Goal: Task Accomplishment & Management: Manage account settings

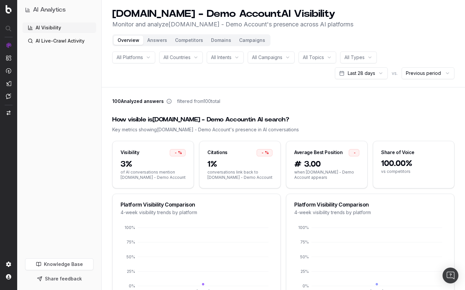
click at [313, 40] on header "UHND.com - Demo Account AI Visibility Monitor and analyze UHND.com - Demo Accou…" at bounding box center [283, 43] width 363 height 87
click at [282, 58] on span "All Campaigns" at bounding box center [267, 57] width 30 height 7
click at [211, 79] on div "All Platforms All Countries All Intents All Campaigns All Topics All Types Last…" at bounding box center [283, 66] width 342 height 28
click at [157, 41] on button "Answers" at bounding box center [157, 40] width 28 height 9
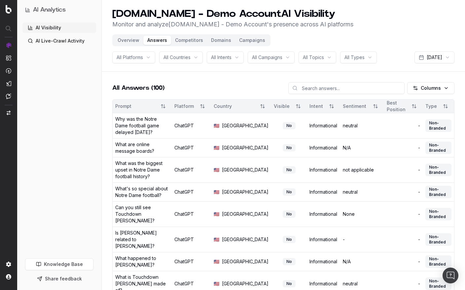
click at [250, 42] on button "Campaigns" at bounding box center [252, 40] width 34 height 9
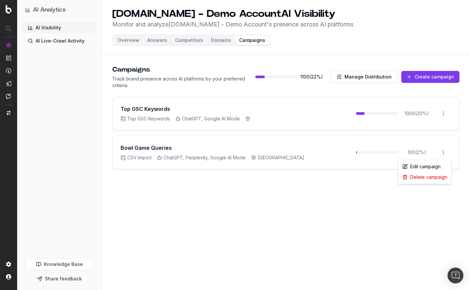
click at [443, 154] on html "AI Analytics AI Visibility AI Live-Crawl Activity Knowledge Base Share feedback…" at bounding box center [235, 145] width 470 height 290
click at [432, 167] on div "Edit campaign" at bounding box center [424, 166] width 50 height 11
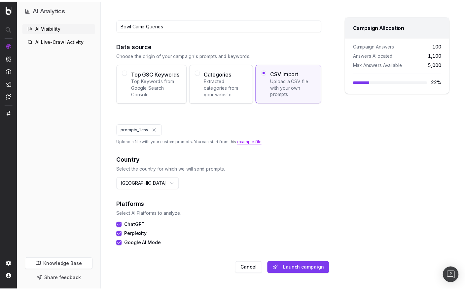
scroll to position [39, 0]
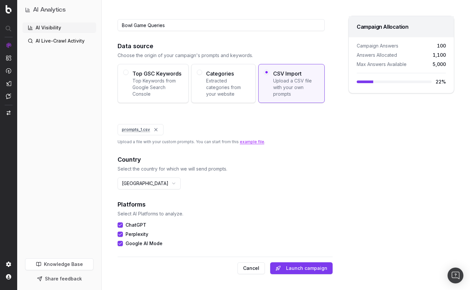
drag, startPoint x: 307, startPoint y: 266, endPoint x: 312, endPoint y: 263, distance: 5.3
click at [307, 266] on button "Launch campaign" at bounding box center [301, 268] width 62 height 12
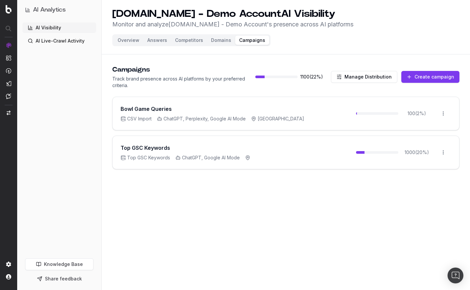
click at [121, 41] on button "Overview" at bounding box center [129, 40] width 30 height 9
